Goal: Transaction & Acquisition: Purchase product/service

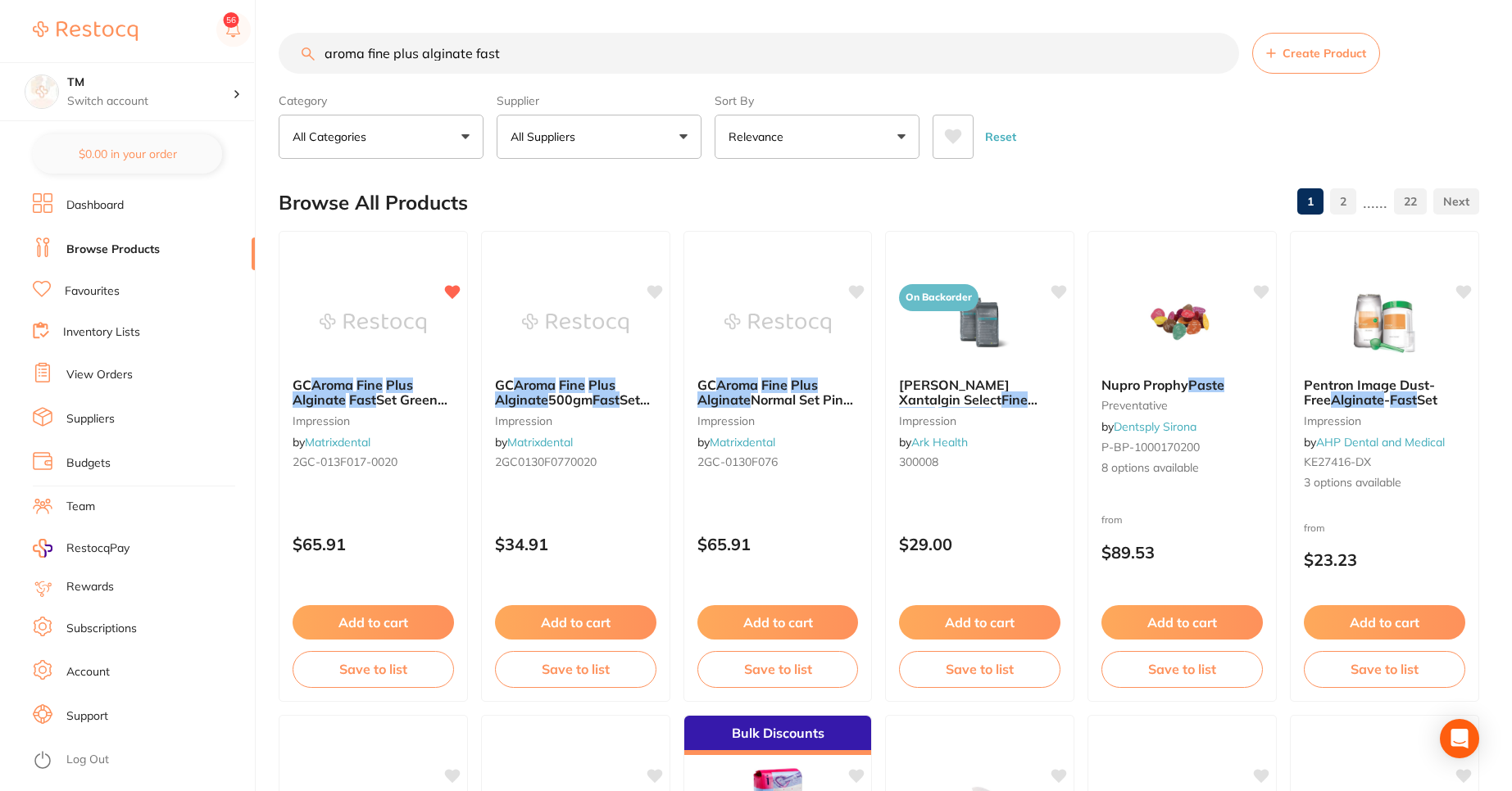
click at [87, 748] on li "Log Out" at bounding box center [141, 760] width 217 height 24
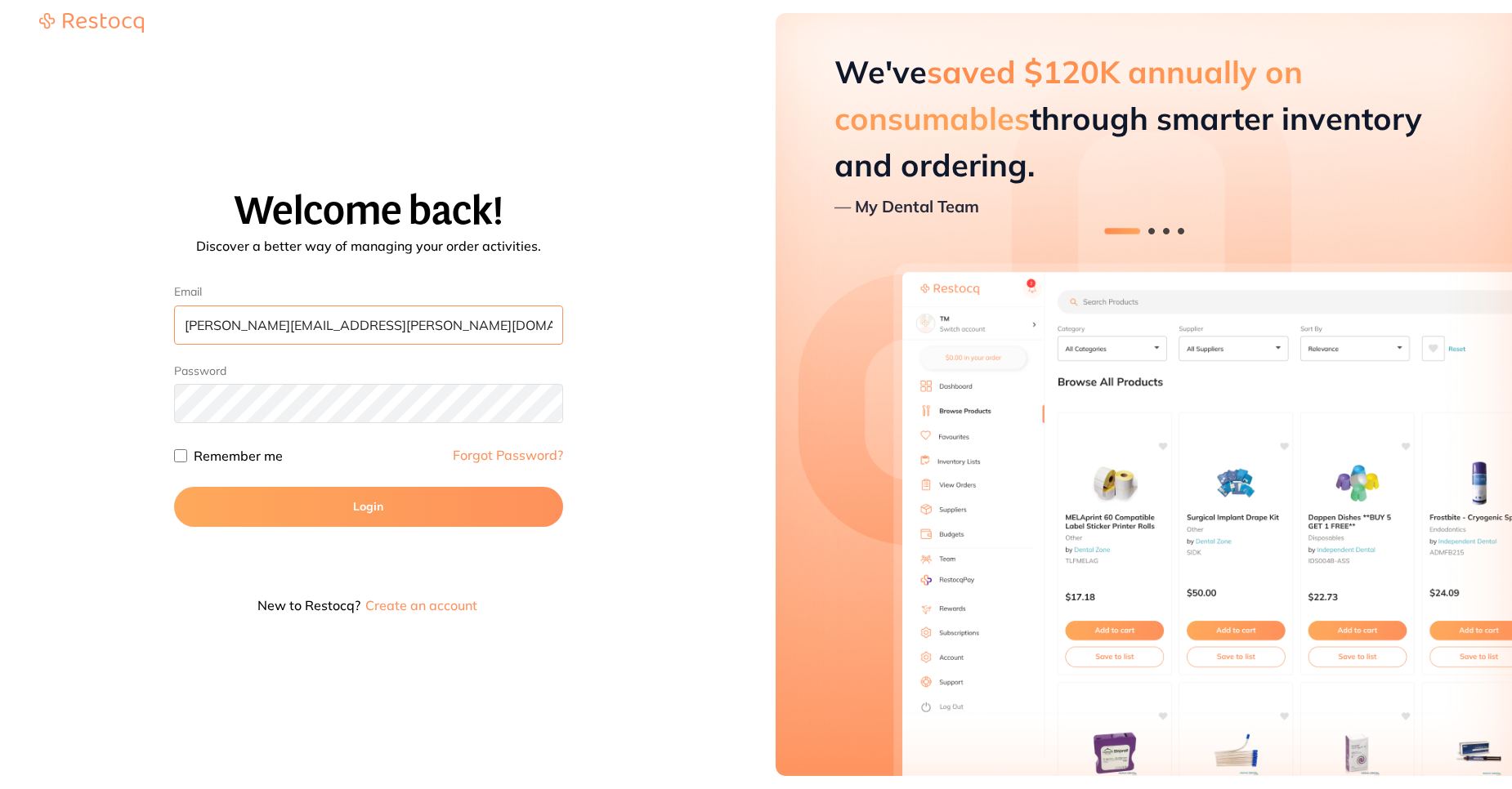
drag, startPoint x: 396, startPoint y: 322, endPoint x: 175, endPoint y: 295, distance: 222.6
click at [175, 295] on div "Email sreeraj.somarajan@terrificminds.com" at bounding box center [369, 315] width 390 height 60
type input "m"
click at [198, 324] on input "m" at bounding box center [369, 325] width 390 height 39
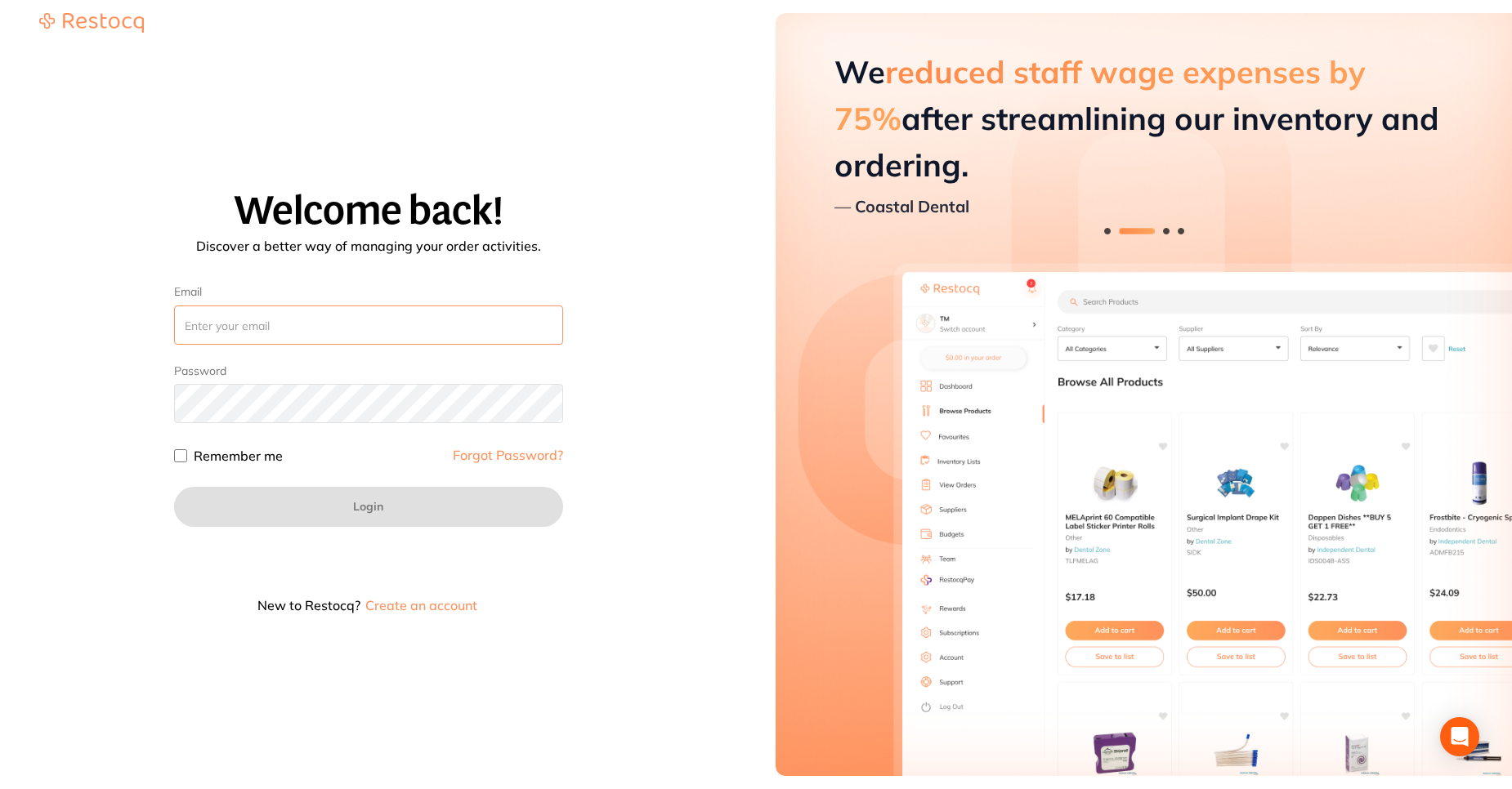
paste input "[EMAIL_ADDRESS][DOMAIN_NAME]"
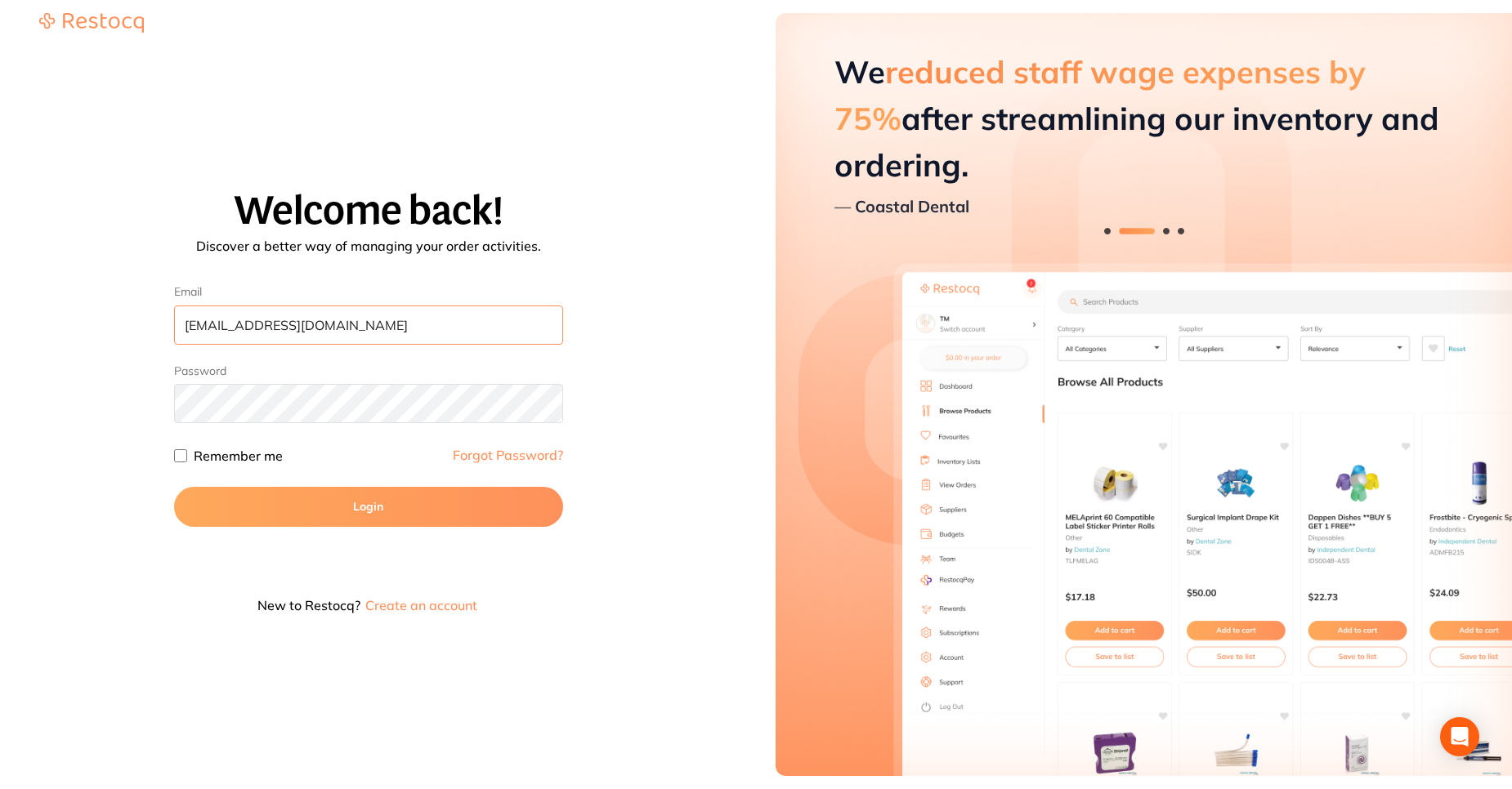
type input "[EMAIL_ADDRESS][DOMAIN_NAME]"
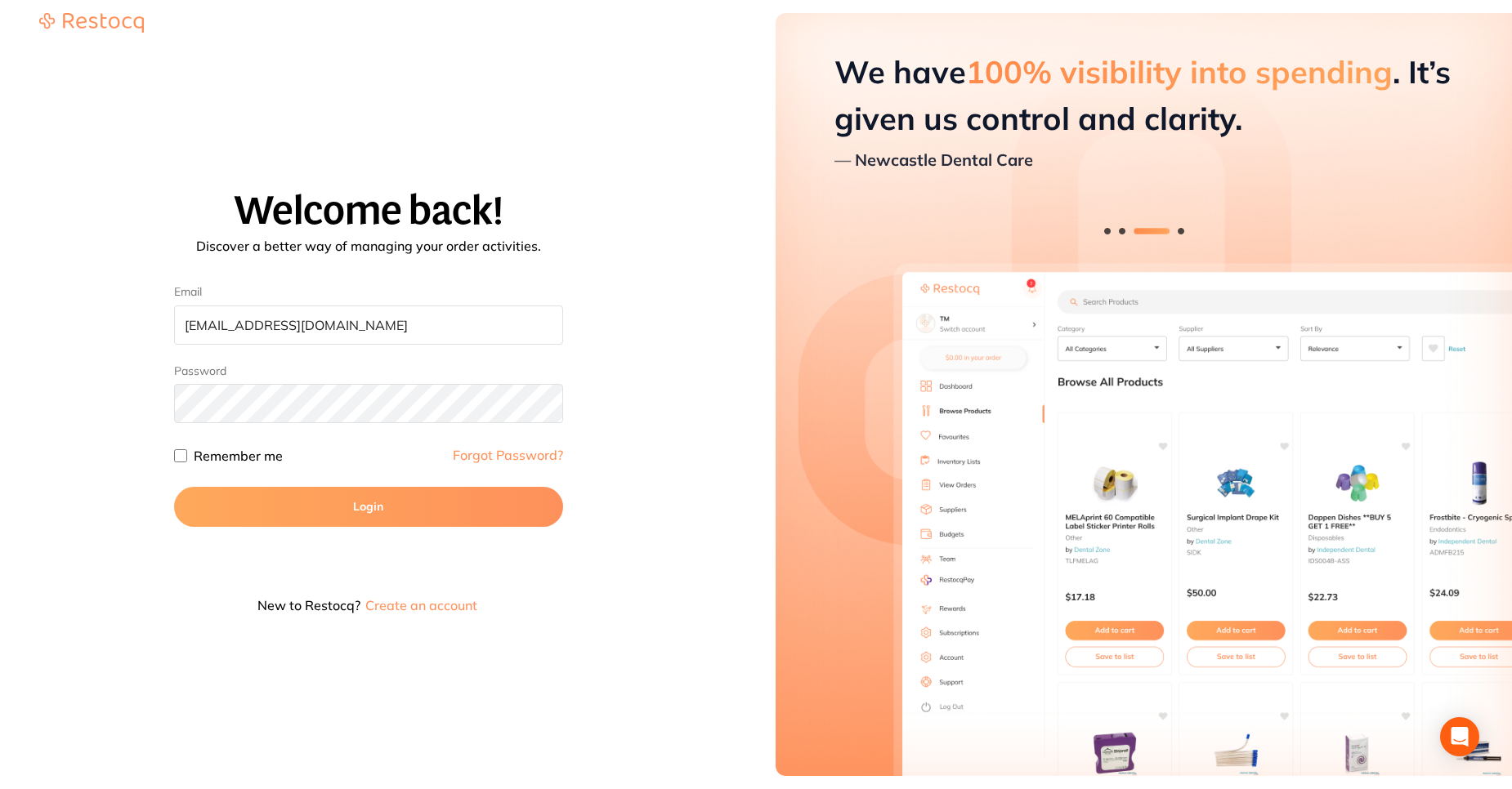
click at [399, 498] on button "Login" at bounding box center [369, 506] width 390 height 39
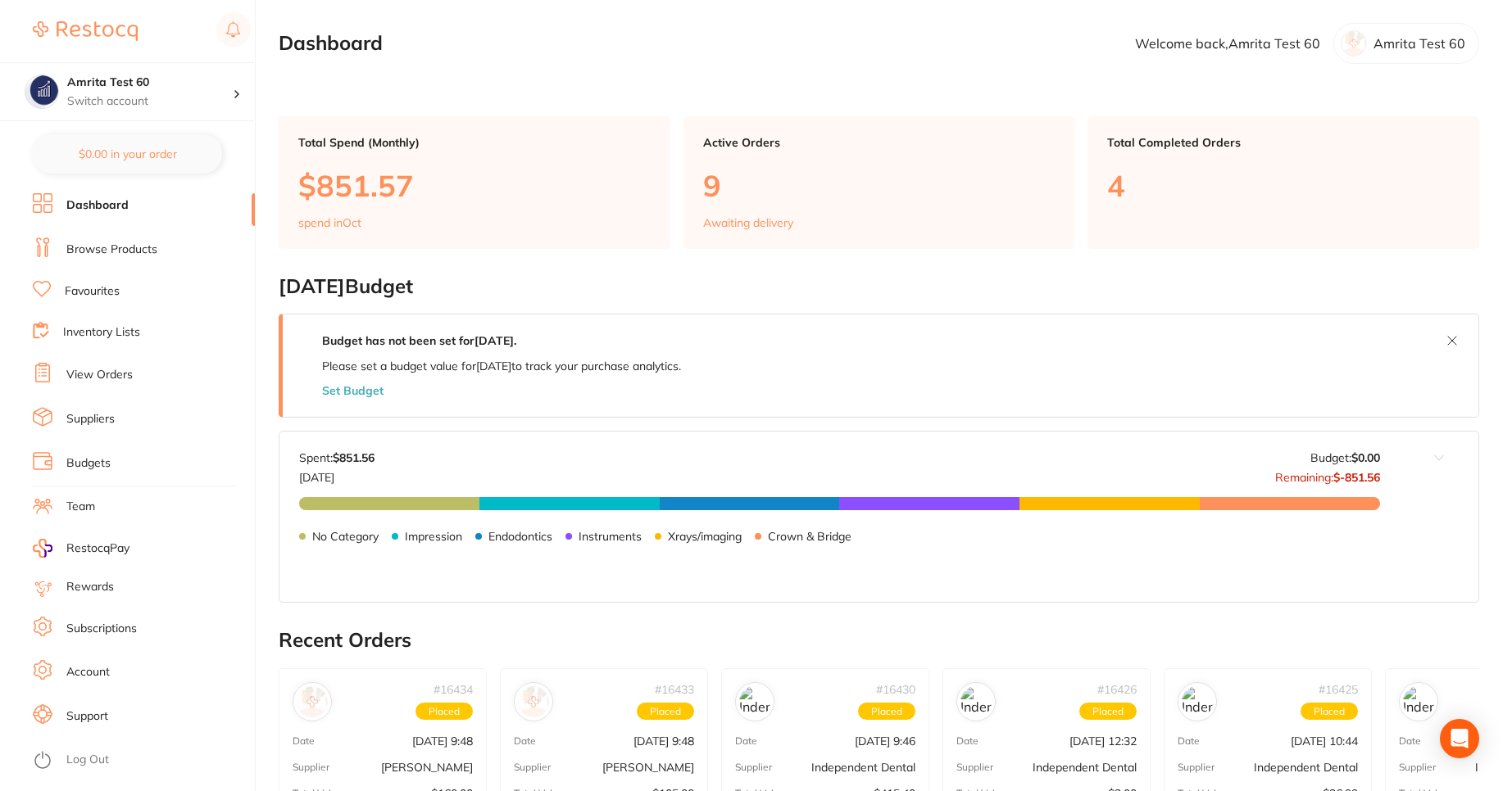
click at [153, 252] on link "Browse Products" at bounding box center [112, 249] width 91 height 17
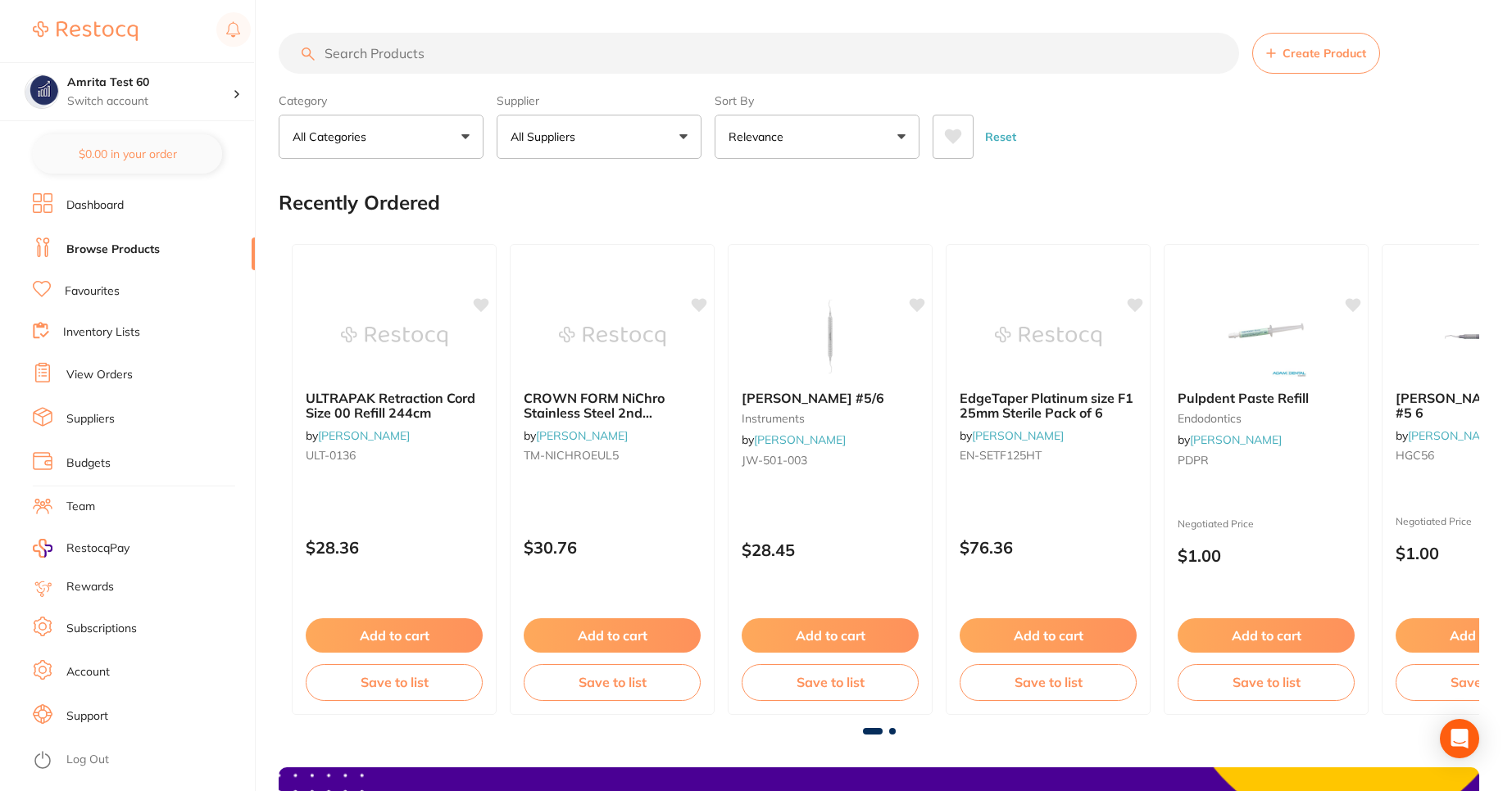
click at [400, 62] on input "search" at bounding box center [759, 53] width 960 height 41
paste input "GC-0130F076-0020"
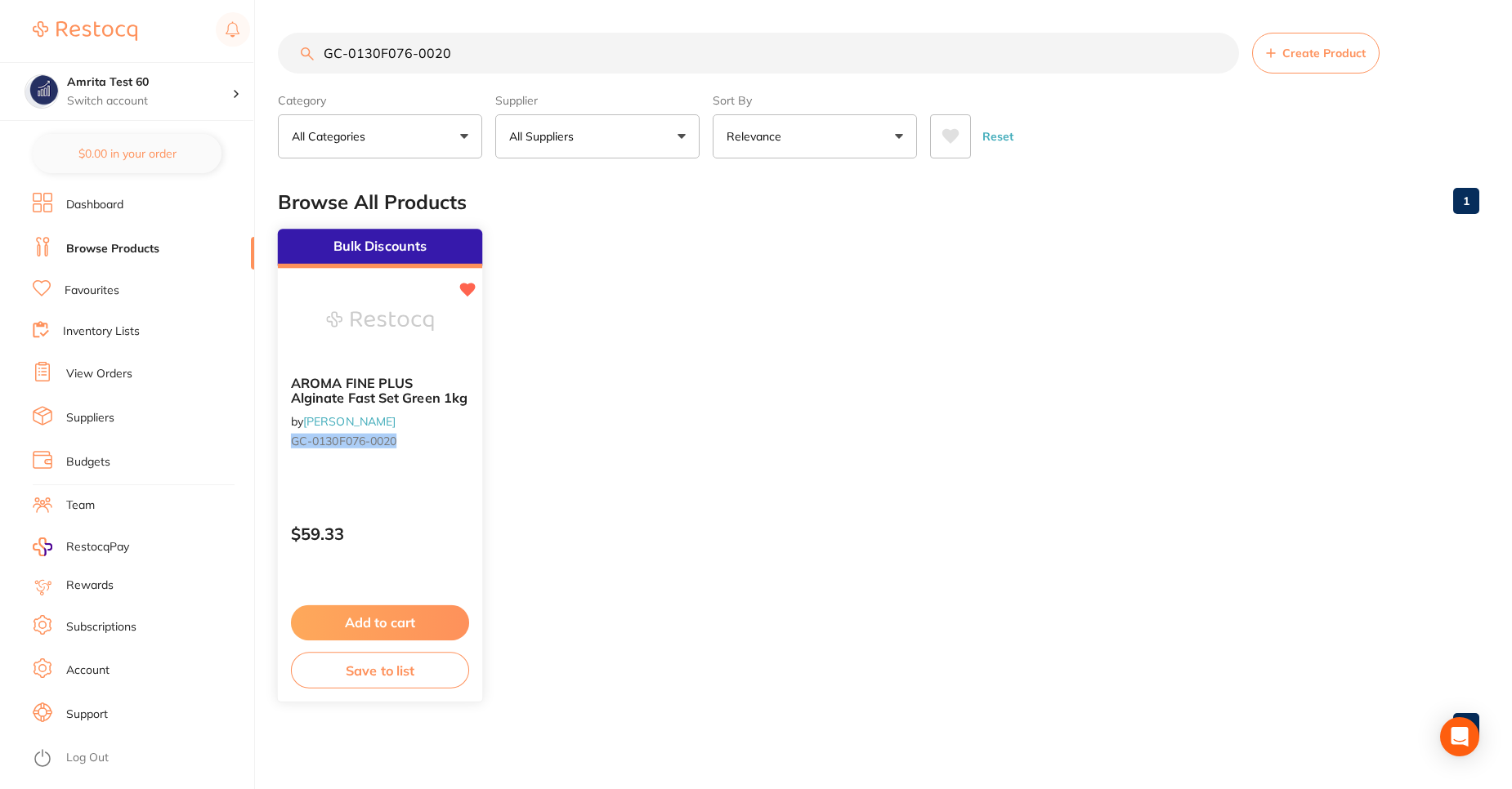
type input "GC-0130F076-0020"
click at [433, 625] on button "Add to cart" at bounding box center [380, 623] width 178 height 35
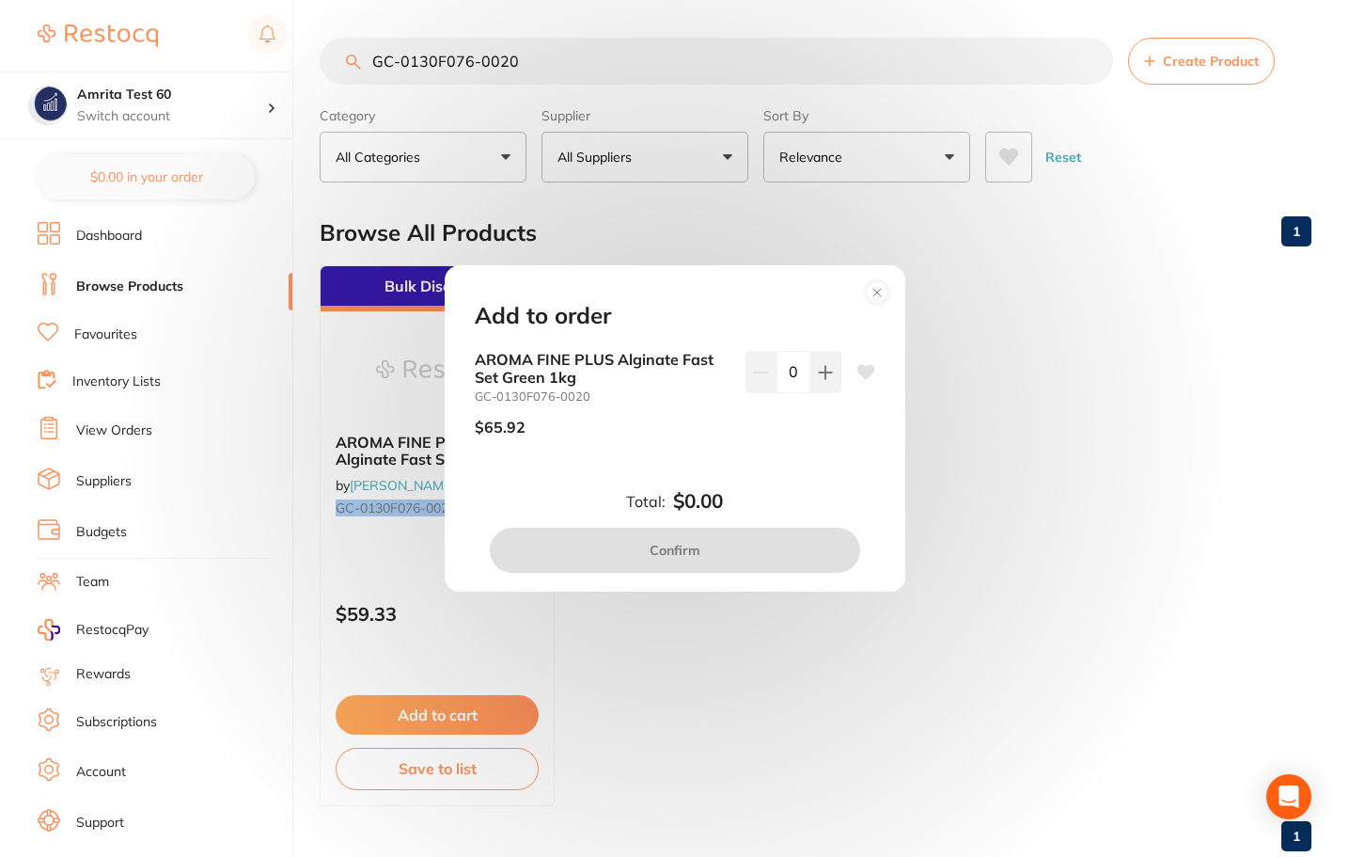
click at [873, 287] on circle at bounding box center [877, 292] width 22 height 22
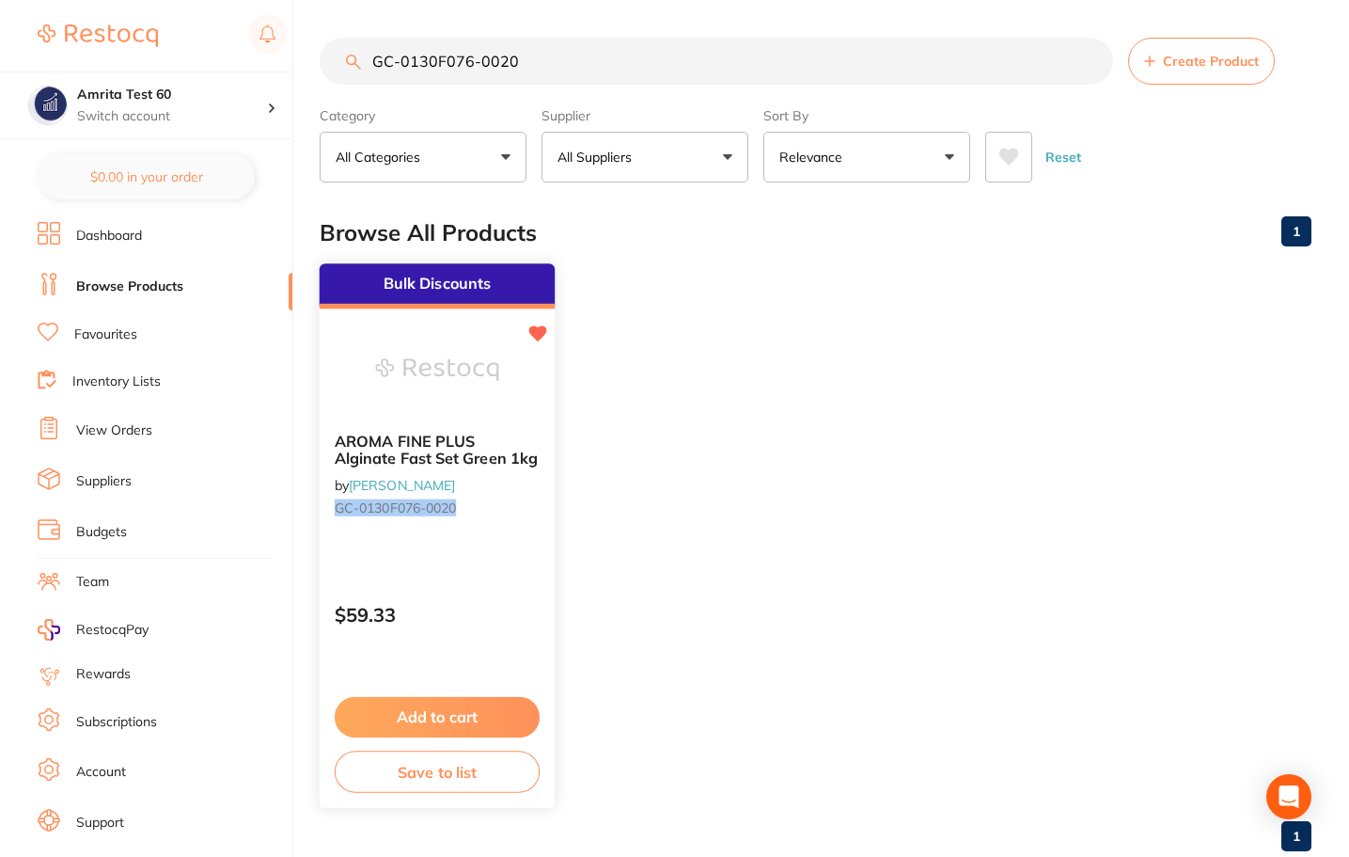
click at [464, 416] on img at bounding box center [436, 369] width 123 height 95
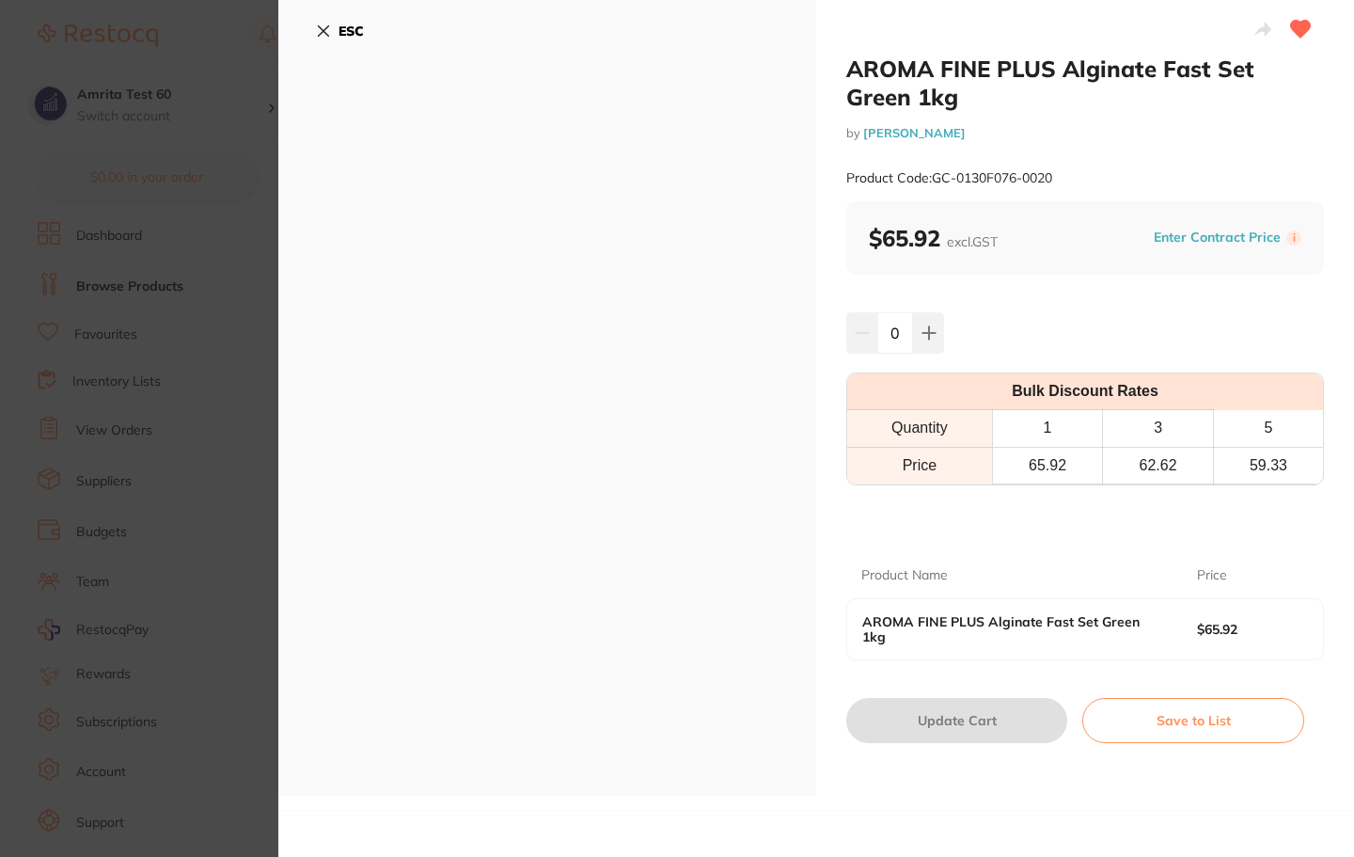
click at [1299, 31] on icon at bounding box center [1301, 29] width 20 height 17
click at [1303, 28] on icon at bounding box center [1301, 29] width 20 height 17
click at [327, 37] on icon at bounding box center [323, 31] width 15 height 15
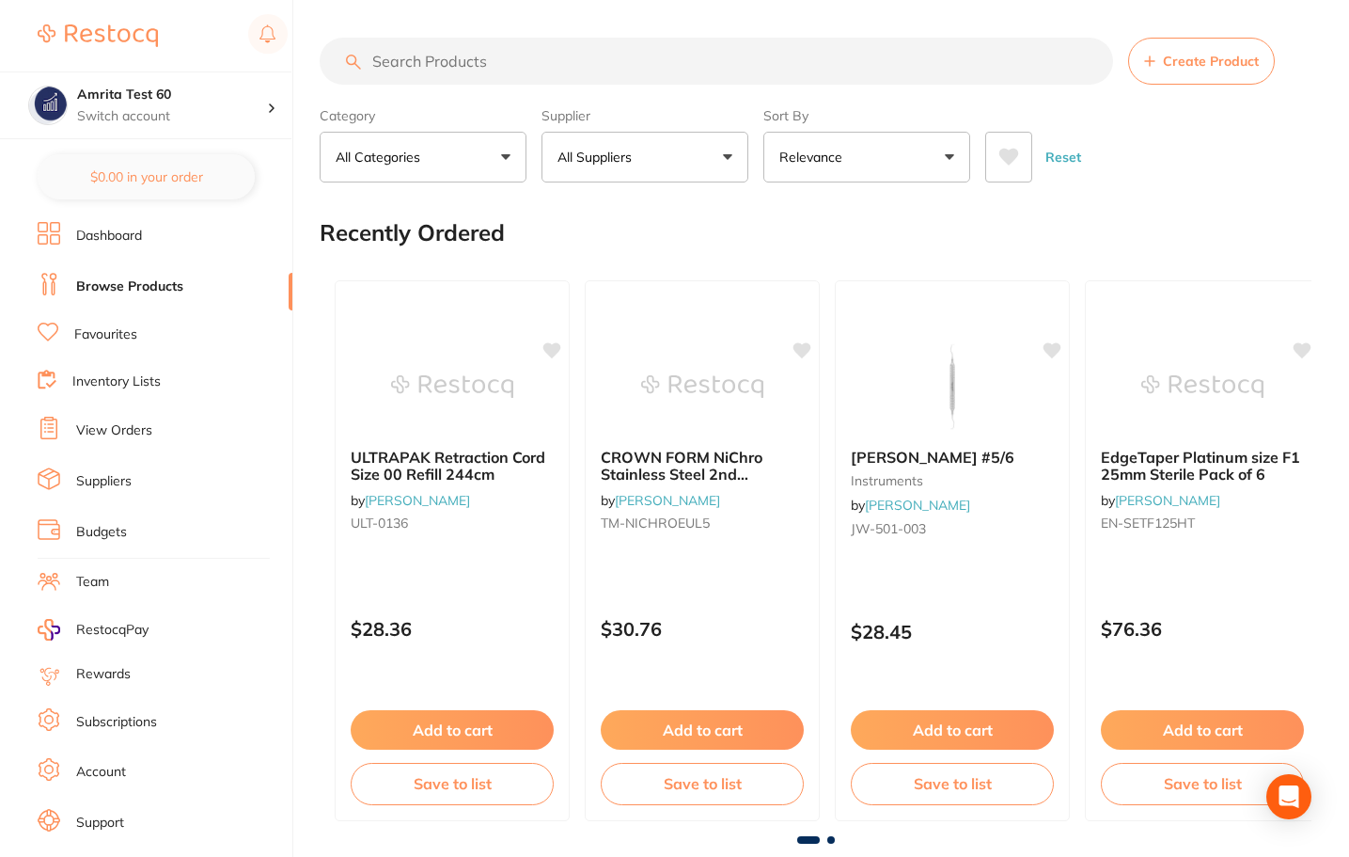
click at [408, 53] on input "search" at bounding box center [717, 61] width 794 height 47
paste input "GC-0130F076-0020"
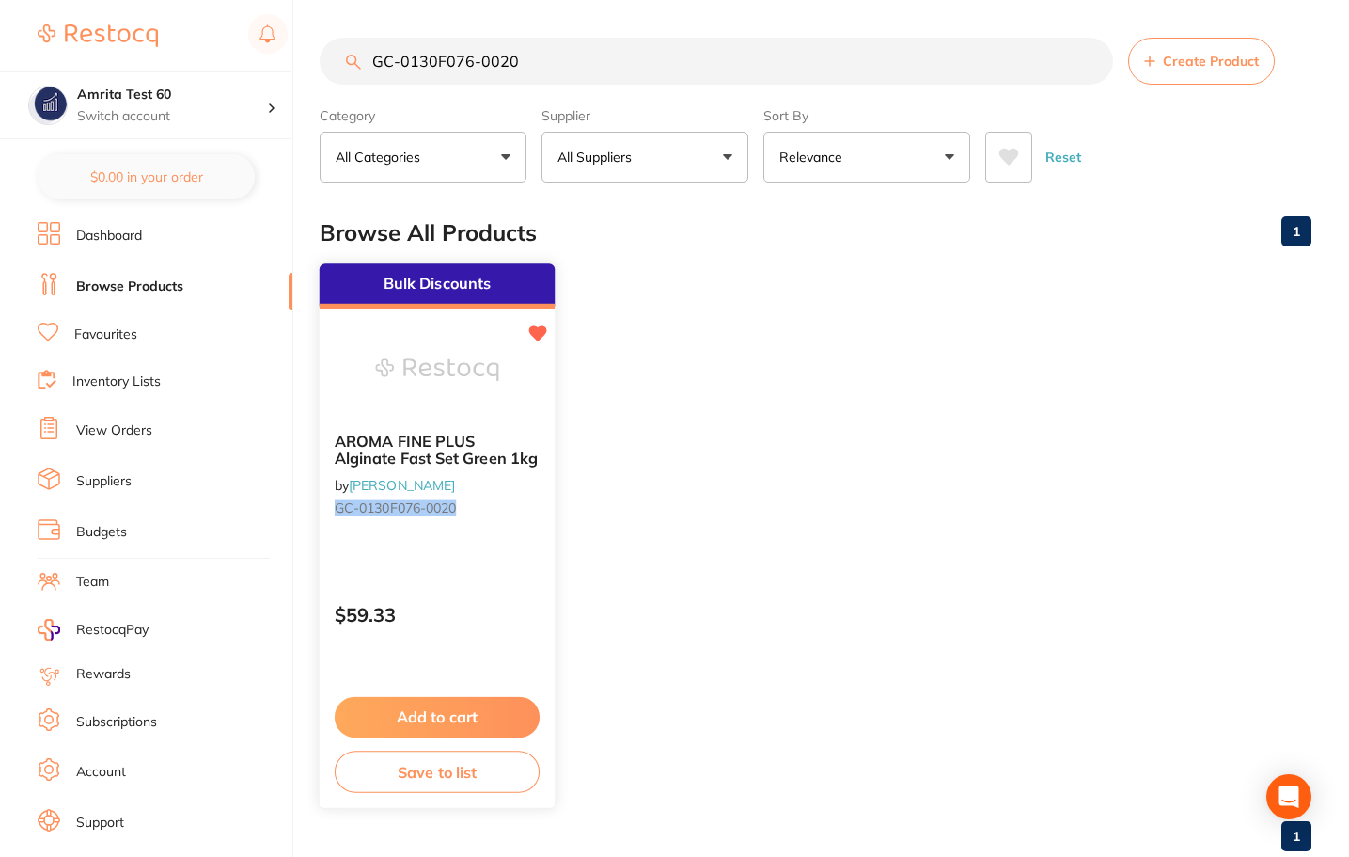
type input "GC-0130F076-0020"
click at [456, 553] on div "Bulk Discounts AROMA FINE PLUS Alginate Fast Set Green 1kg by [PERSON_NAME] GC-…" at bounding box center [438, 535] width 238 height 546
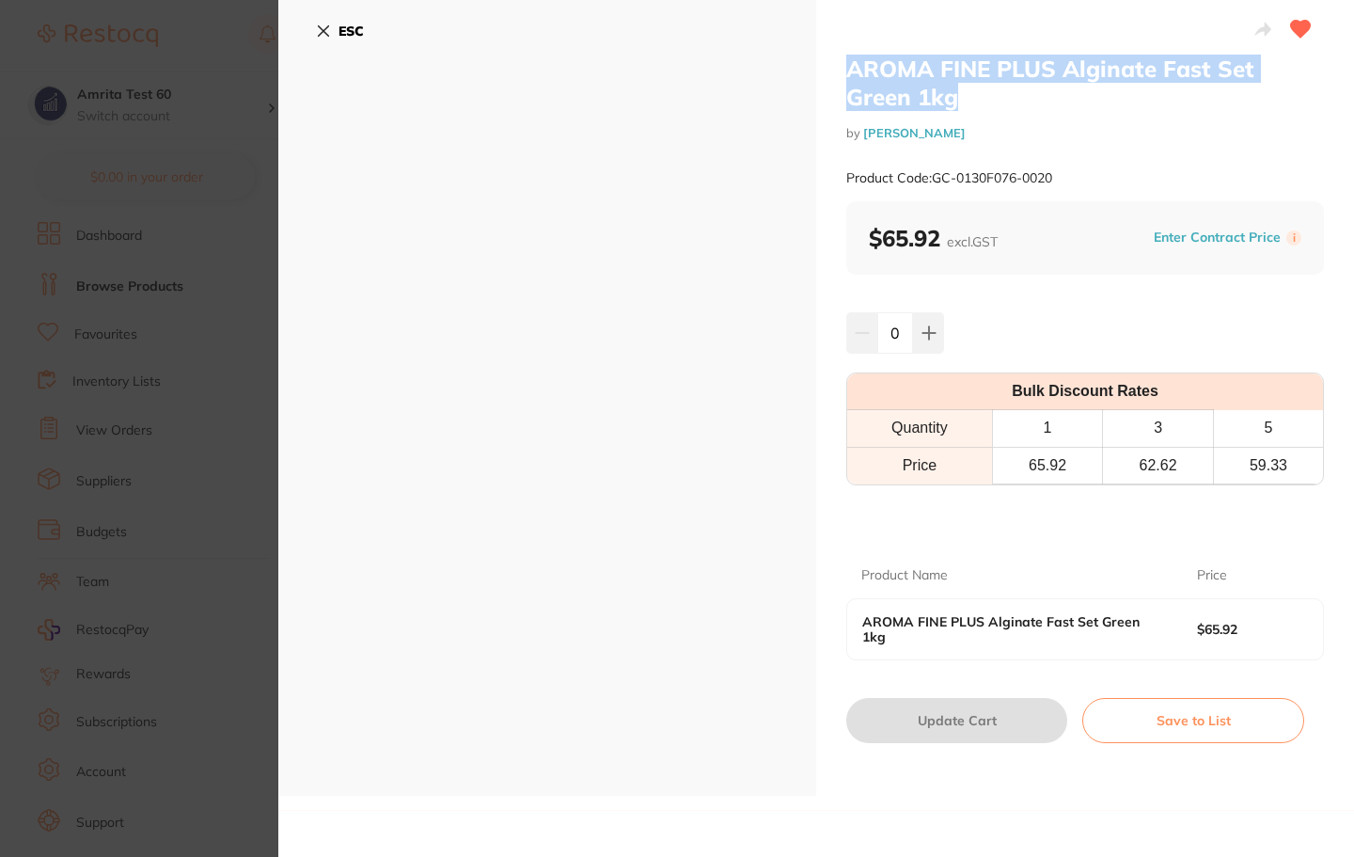
drag, startPoint x: 987, startPoint y: 103, endPoint x: 841, endPoint y: 49, distance: 156.5
click at [841, 49] on div "AROMA FINE PLUS Alginate Fast Set Green 1kg by [PERSON_NAME] Product Code: GC-0…" at bounding box center [1085, 397] width 538 height 795
copy h2 "AROMA FINE PLUS Alginate Fast Set Green 1kg"
